Goal: Find contact information: Find contact information

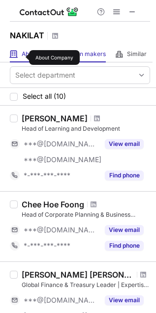
click at [22, 54] on span "About" at bounding box center [30, 54] width 16 height 8
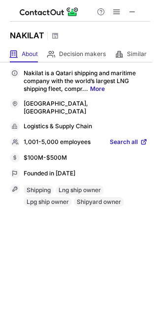
click at [129, 138] on span "Search all" at bounding box center [124, 142] width 28 height 9
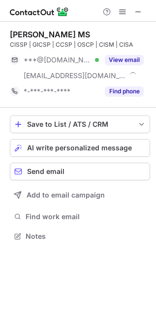
scroll to position [230, 156]
click at [139, 9] on span at bounding box center [138, 12] width 8 height 8
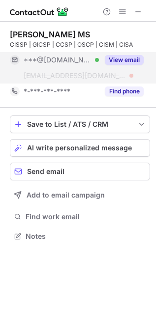
click at [117, 60] on button "View email" at bounding box center [124, 60] width 39 height 10
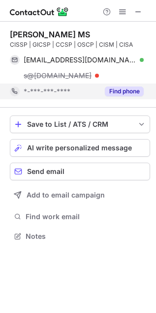
click at [124, 91] on button "Find phone" at bounding box center [124, 92] width 39 height 10
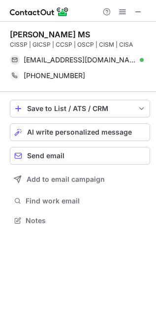
scroll to position [5, 5]
click at [139, 9] on span at bounding box center [138, 12] width 8 height 8
